Goal: Find contact information

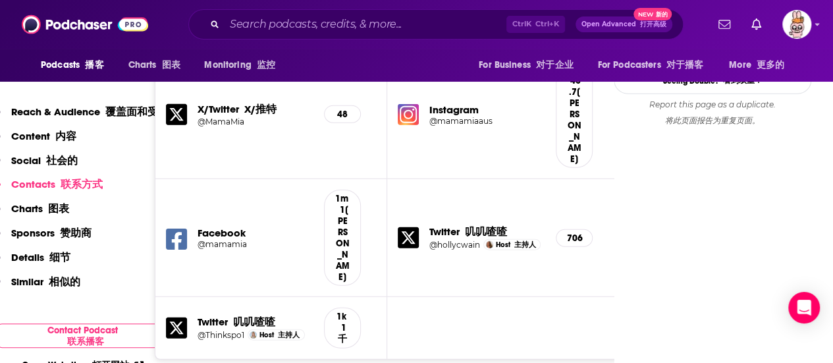
scroll to position [1647, 0]
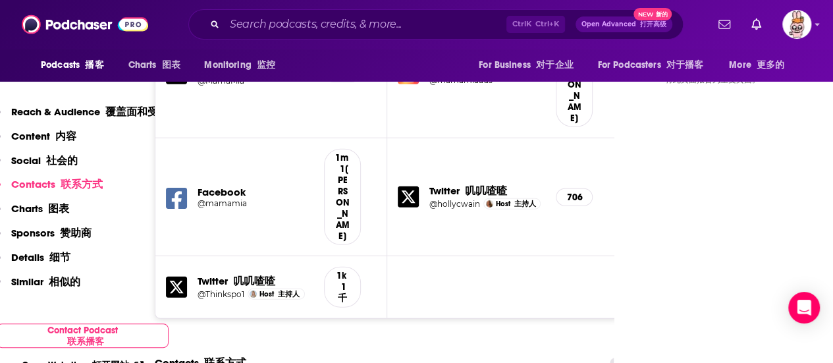
drag, startPoint x: 319, startPoint y: 168, endPoint x: 461, endPoint y: 165, distance: 142.3
drag, startPoint x: 312, startPoint y: 227, endPoint x: 443, endPoint y: 229, distance: 130.5
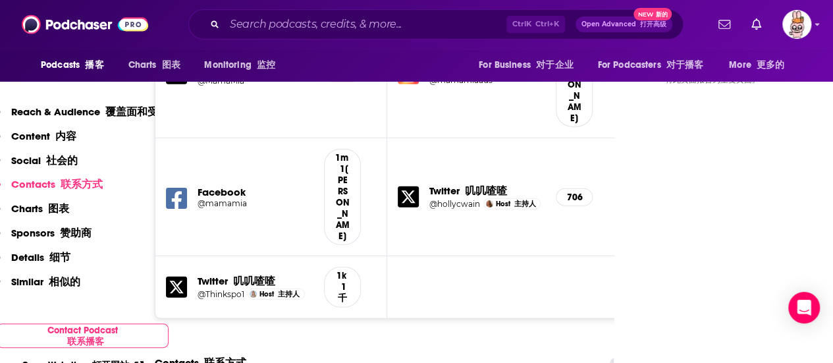
click at [0, 0] on div "Other Contact 其他联系方式 info@mamamia.com.au info@mamamia.com.au" at bounding box center [0, 0] width 0 height 0
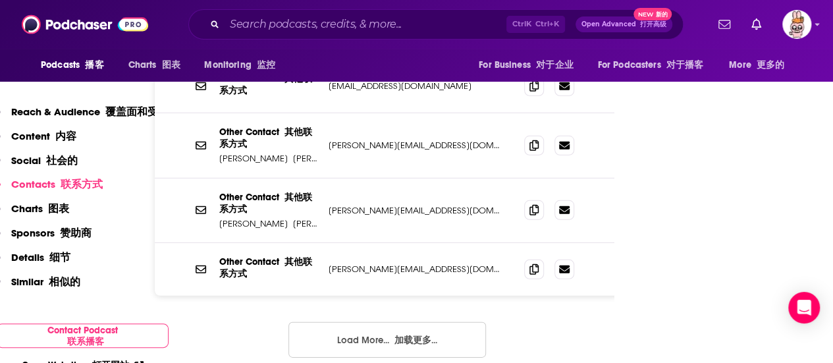
scroll to position [1831, 0]
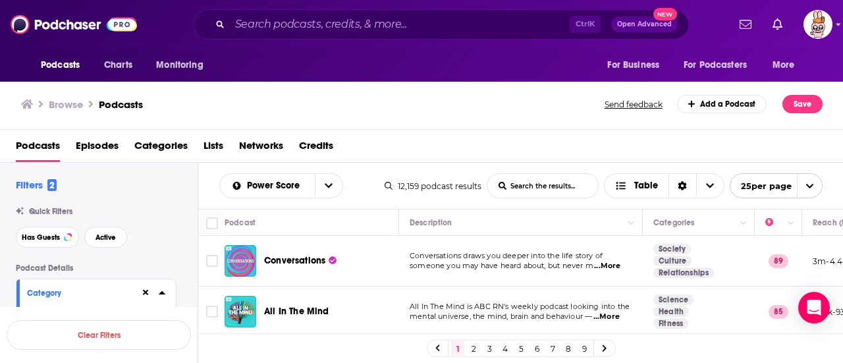
scroll to position [1160, 0]
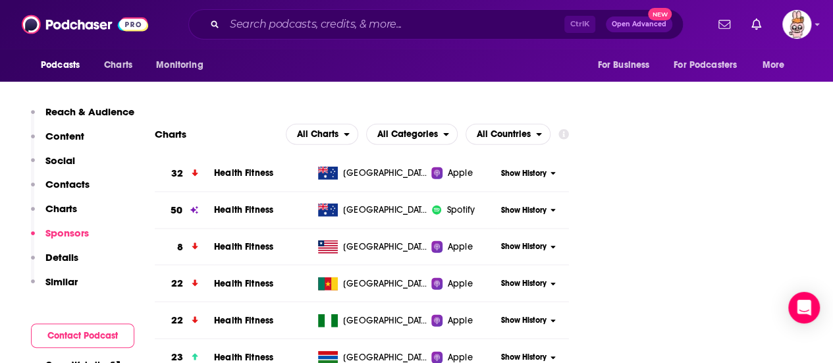
scroll to position [1186, 0]
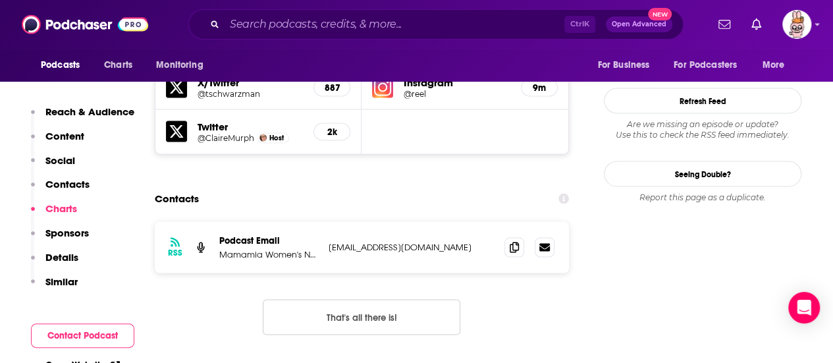
click at [414, 241] on p "podcast@mamamia.com.au" at bounding box center [411, 246] width 165 height 11
click at [408, 186] on div "Contacts" at bounding box center [362, 198] width 414 height 25
